Goal: Entertainment & Leisure: Consume media (video, audio)

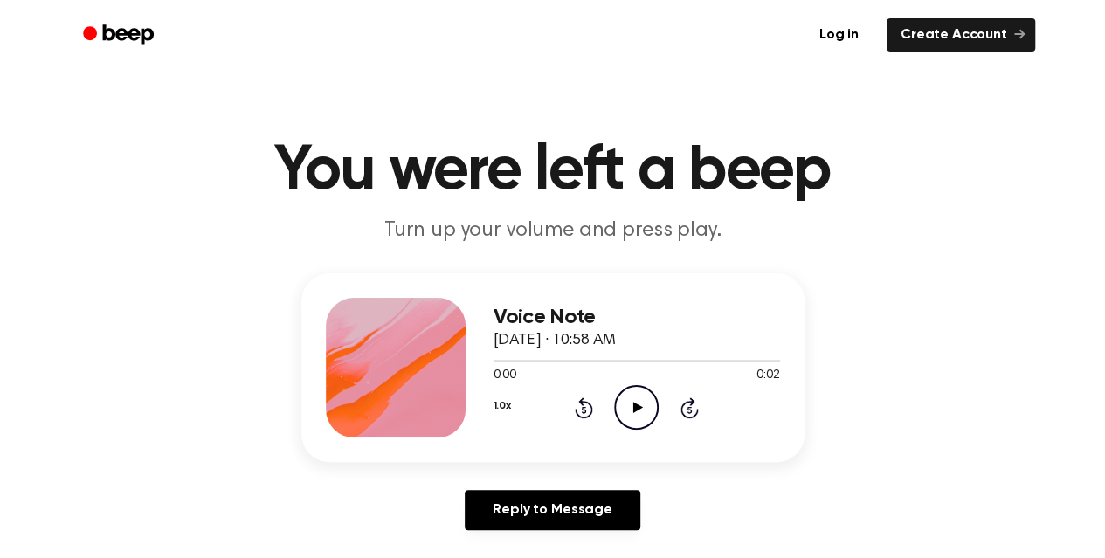
click at [638, 414] on icon "Play Audio" at bounding box center [636, 407] width 45 height 45
click at [624, 417] on icon "Play Audio" at bounding box center [636, 407] width 45 height 45
click at [624, 417] on icon "Pause Audio" at bounding box center [636, 407] width 45 height 45
click at [636, 408] on icon at bounding box center [638, 407] width 10 height 11
click at [636, 408] on icon "Pause Audio" at bounding box center [636, 407] width 45 height 45
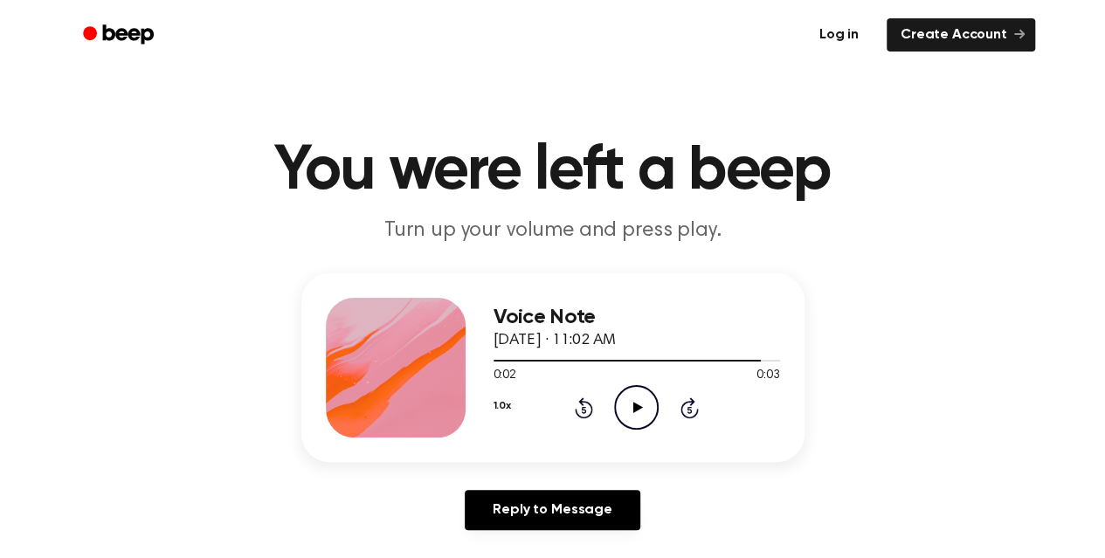
click at [840, 36] on link "Log in" at bounding box center [839, 35] width 74 height 40
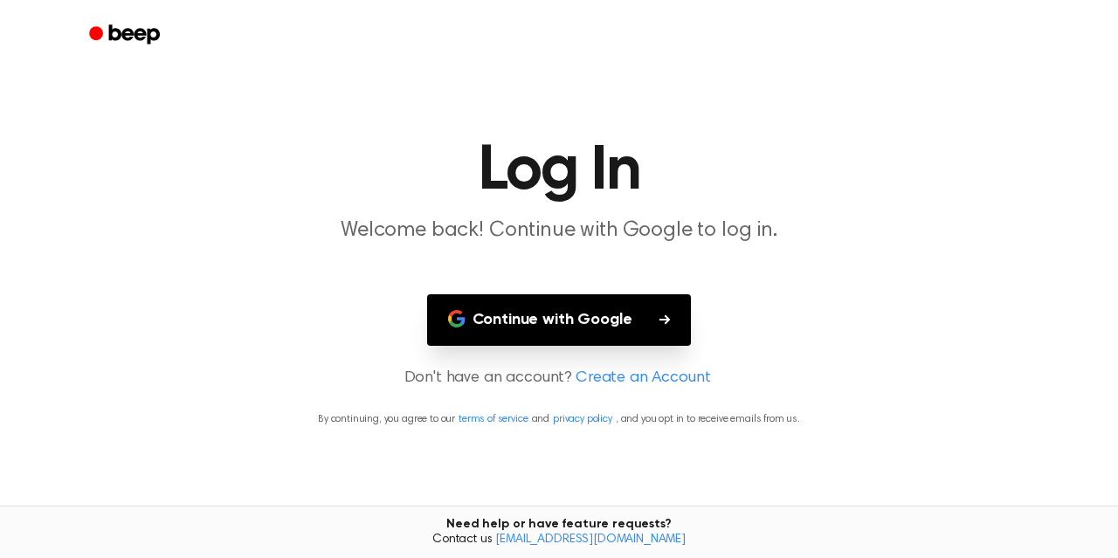
click at [610, 309] on button "Continue with Google" at bounding box center [559, 320] width 265 height 52
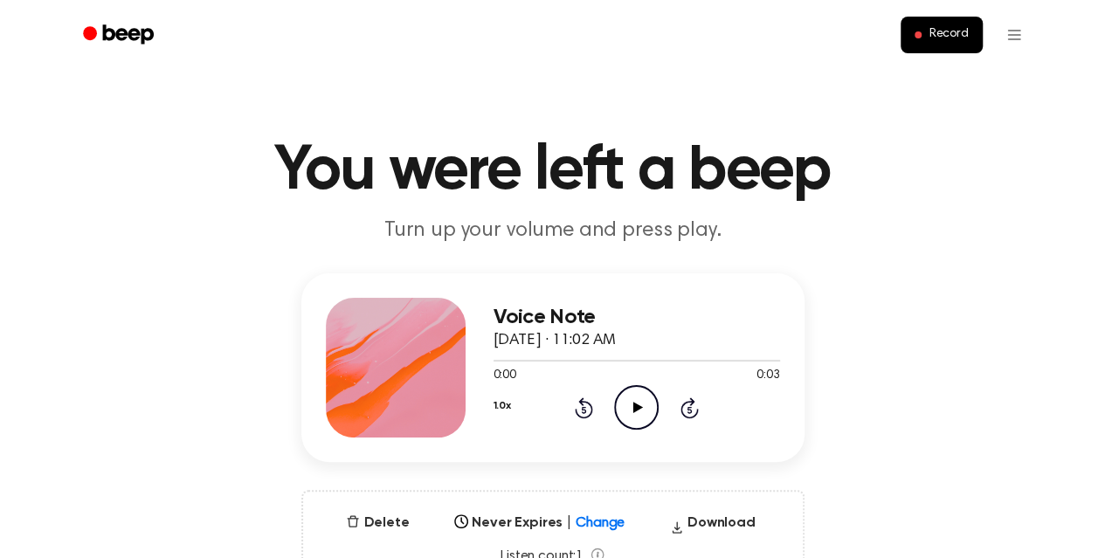
click at [639, 392] on icon "Play Audio" at bounding box center [636, 407] width 45 height 45
click at [645, 401] on icon "Pause Audio" at bounding box center [636, 407] width 45 height 45
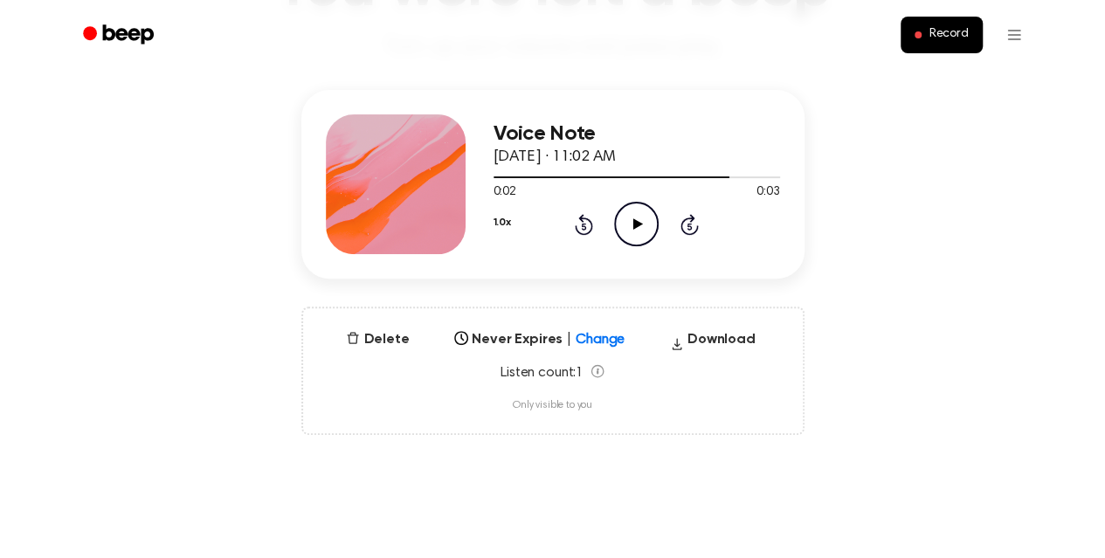
scroll to position [186, 0]
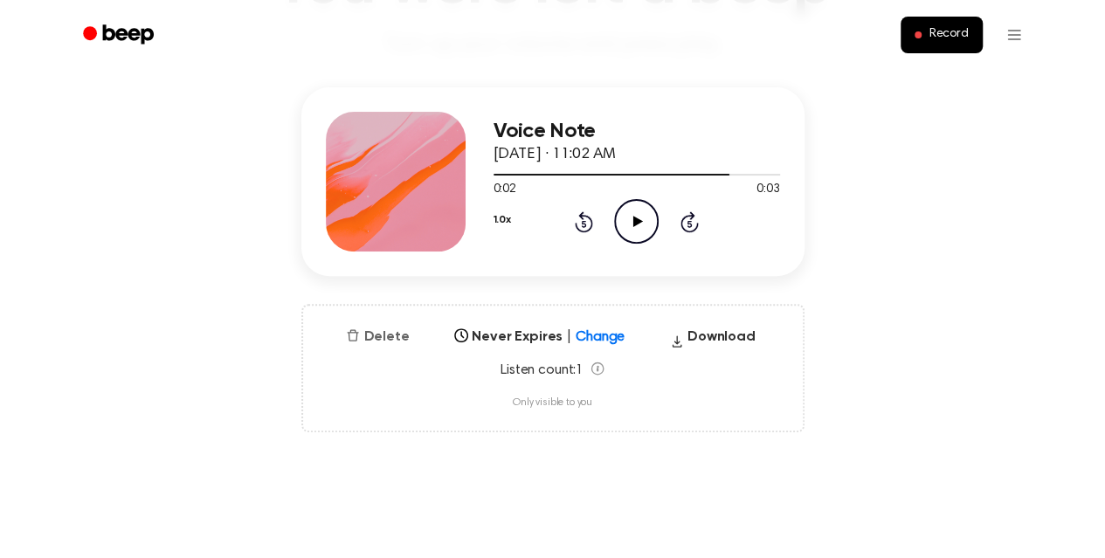
click at [374, 341] on button "Delete" at bounding box center [377, 337] width 77 height 21
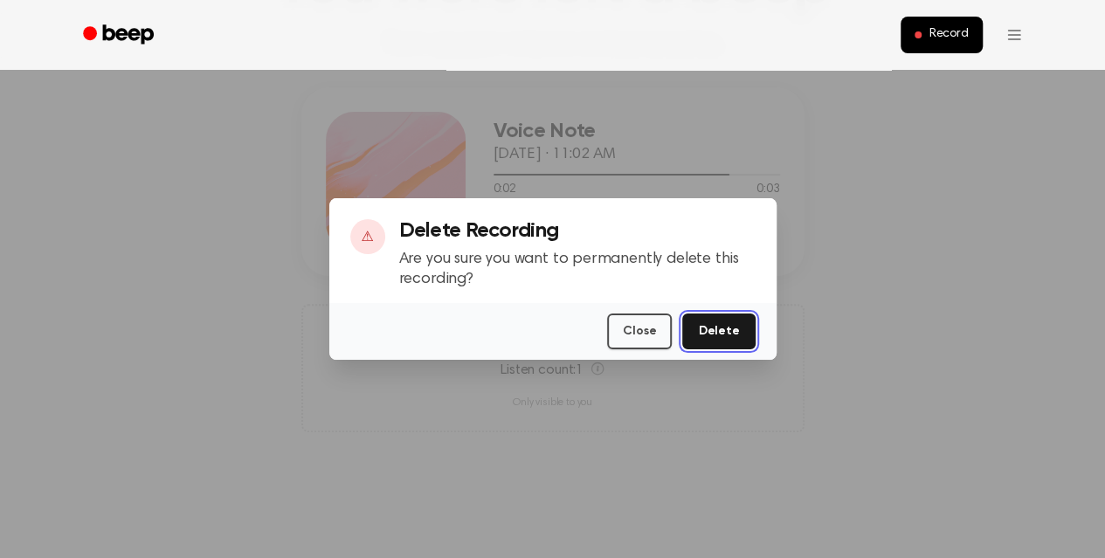
click at [742, 341] on button "Delete" at bounding box center [718, 332] width 72 height 36
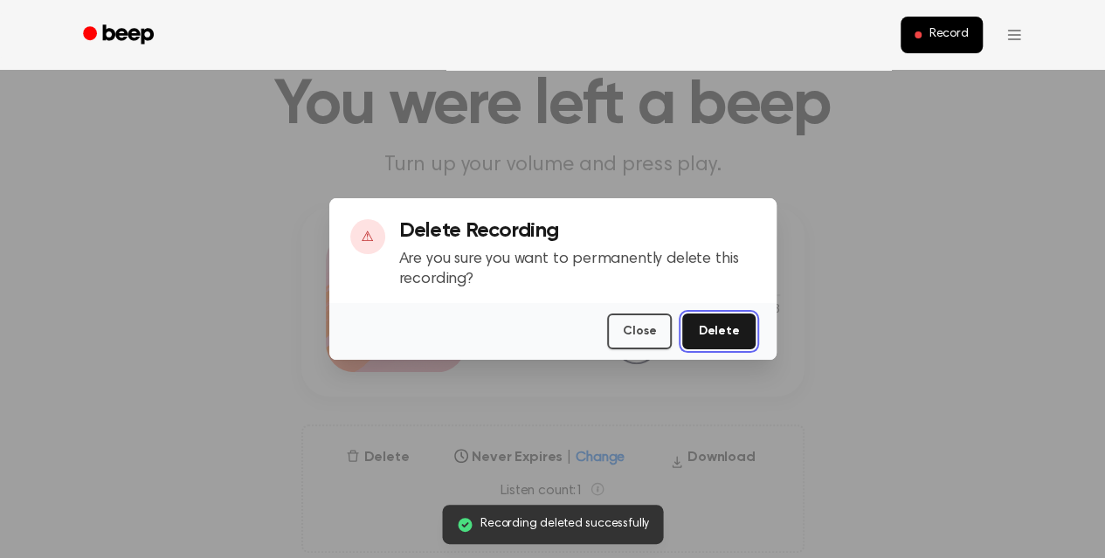
scroll to position [36, 0]
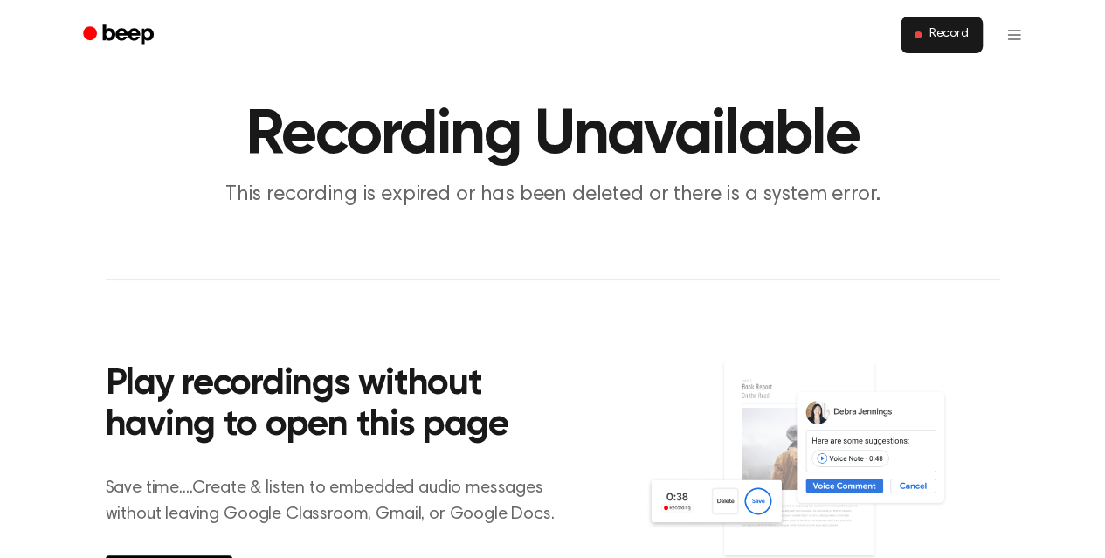
click at [930, 20] on button "Record" at bounding box center [940, 35] width 81 height 37
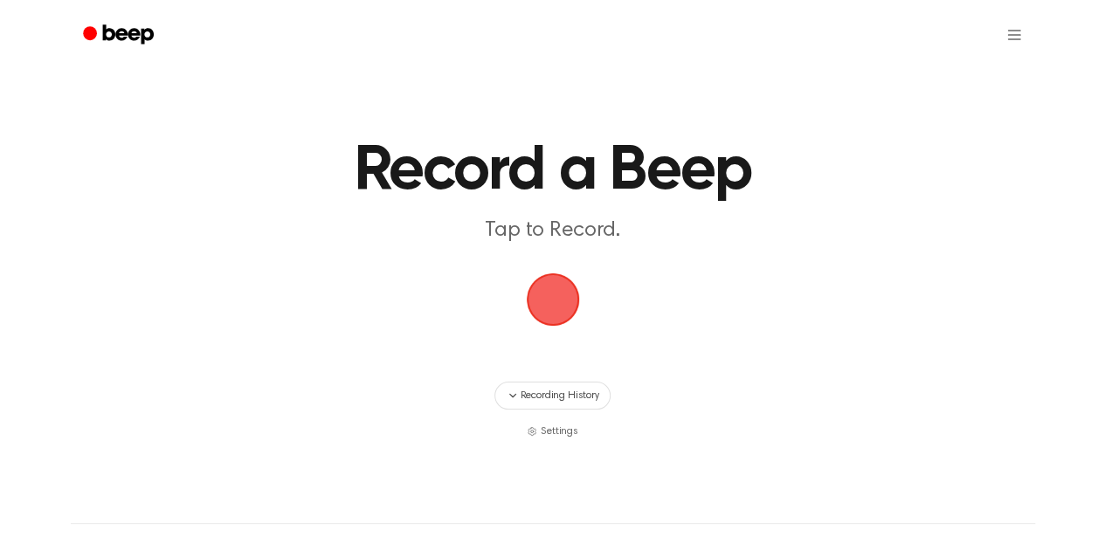
click at [470, 148] on h1 "Record a Beep" at bounding box center [553, 171] width 728 height 63
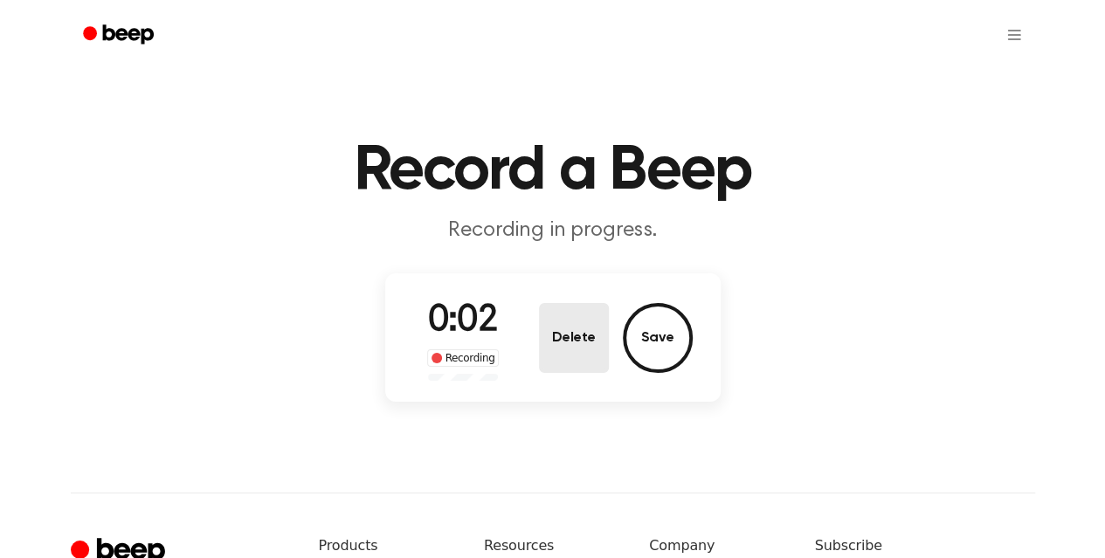
click at [575, 333] on button "Delete" at bounding box center [574, 338] width 70 height 70
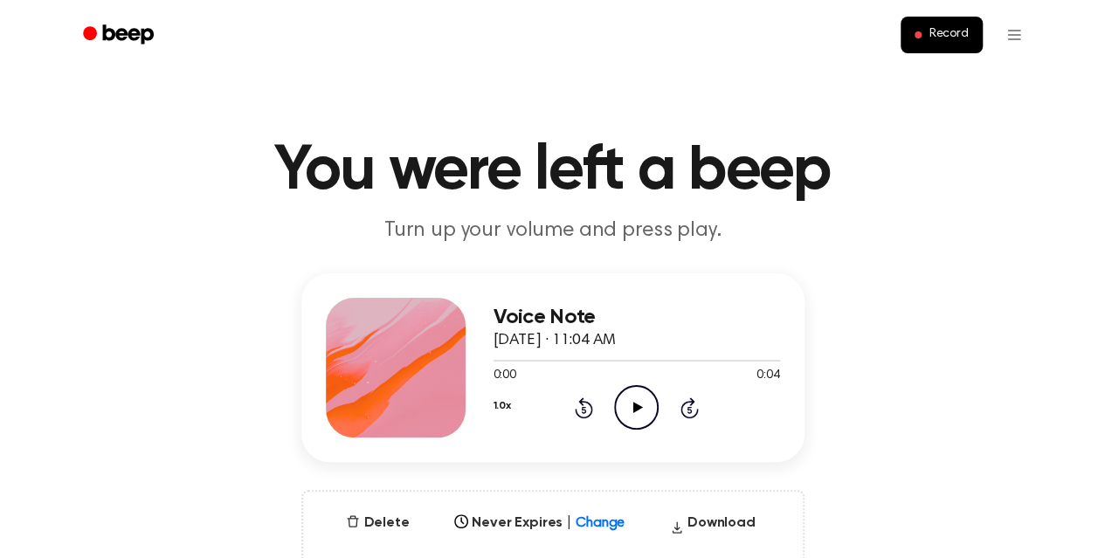
click at [649, 418] on icon "Play Audio" at bounding box center [636, 407] width 45 height 45
